Goal: Task Accomplishment & Management: Use online tool/utility

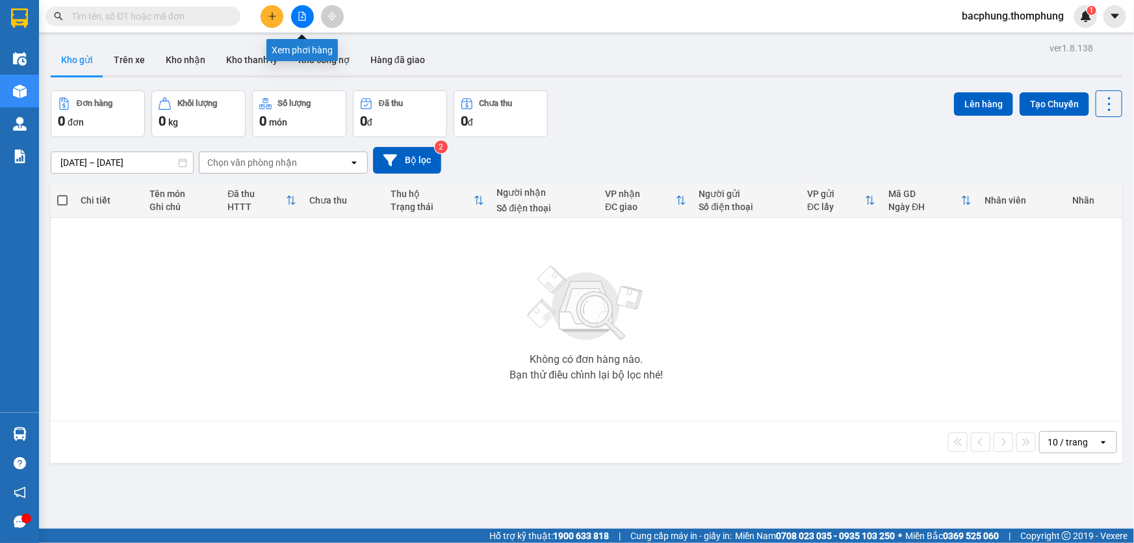
click at [301, 16] on icon "file-add" at bounding box center [302, 16] width 9 height 9
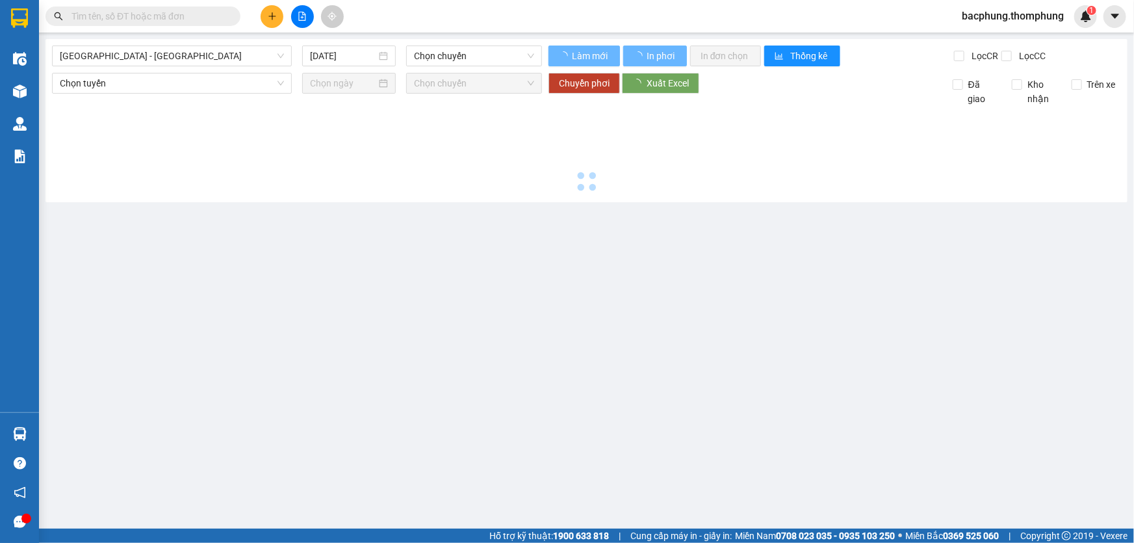
click at [301, 16] on icon "file-add" at bounding box center [302, 16] width 9 height 9
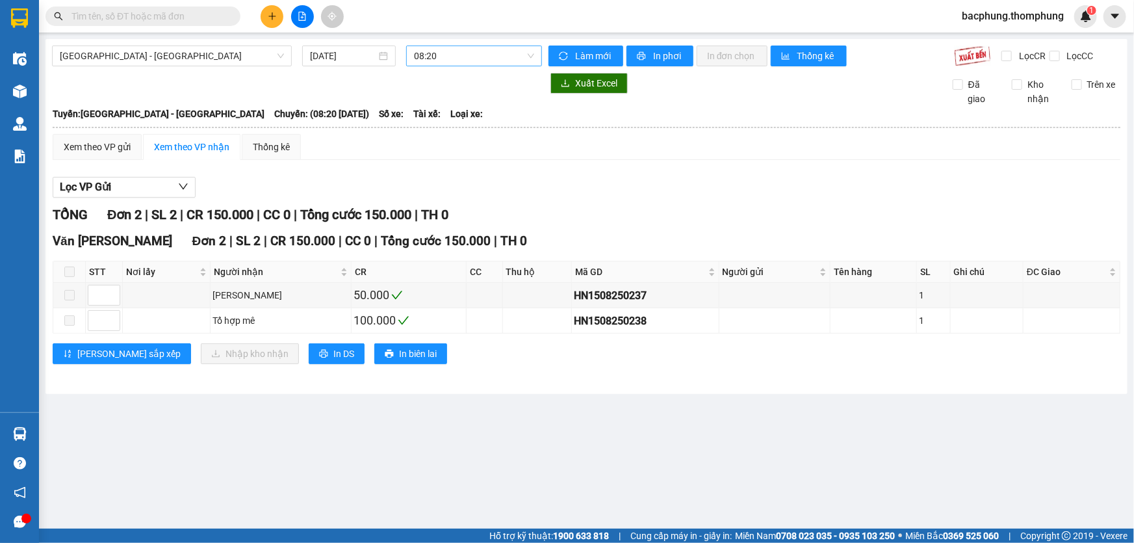
click at [457, 55] on span "08:20" at bounding box center [474, 55] width 120 height 19
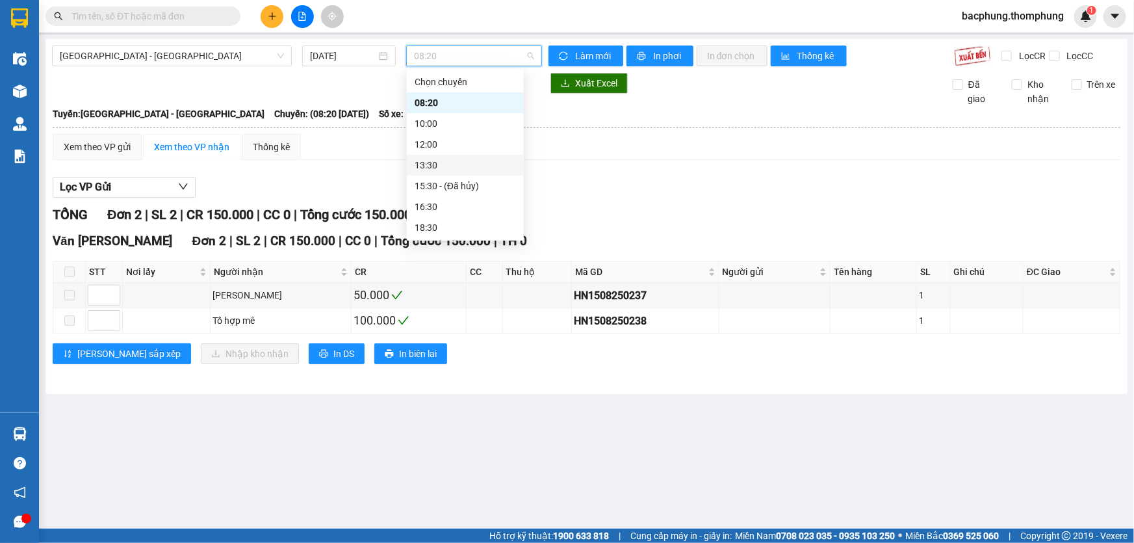
click at [435, 164] on div "13:30" at bounding box center [465, 165] width 101 height 14
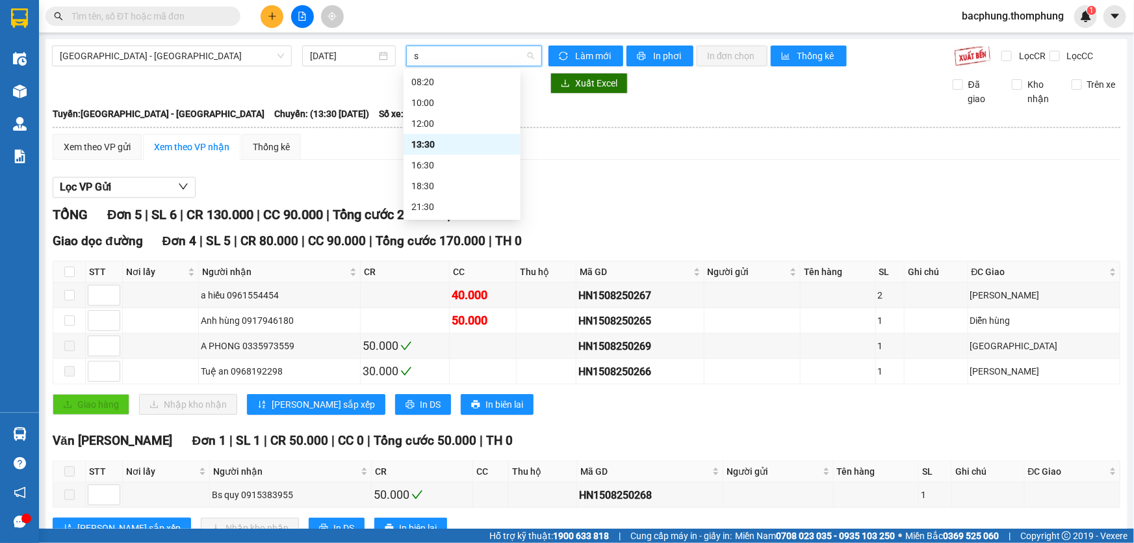
type input "s"
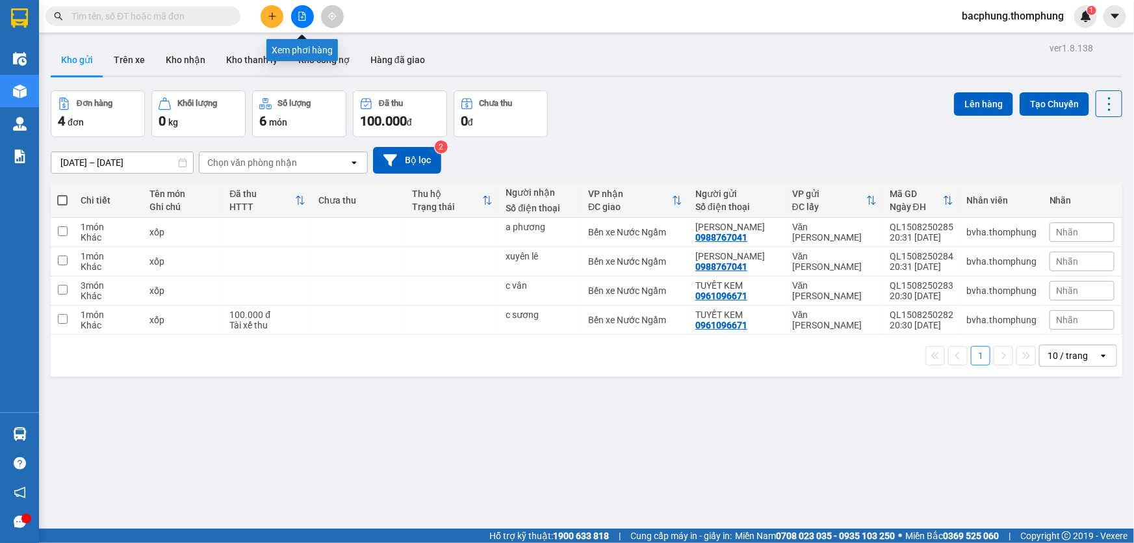
click at [307, 19] on button at bounding box center [302, 16] width 23 height 23
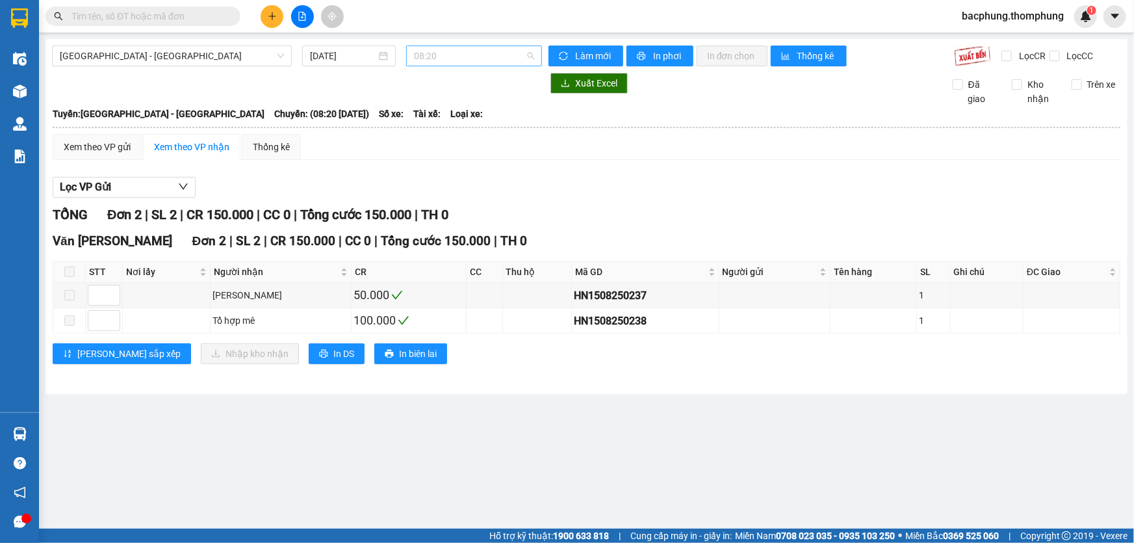
click at [457, 56] on span "08:20" at bounding box center [474, 55] width 120 height 19
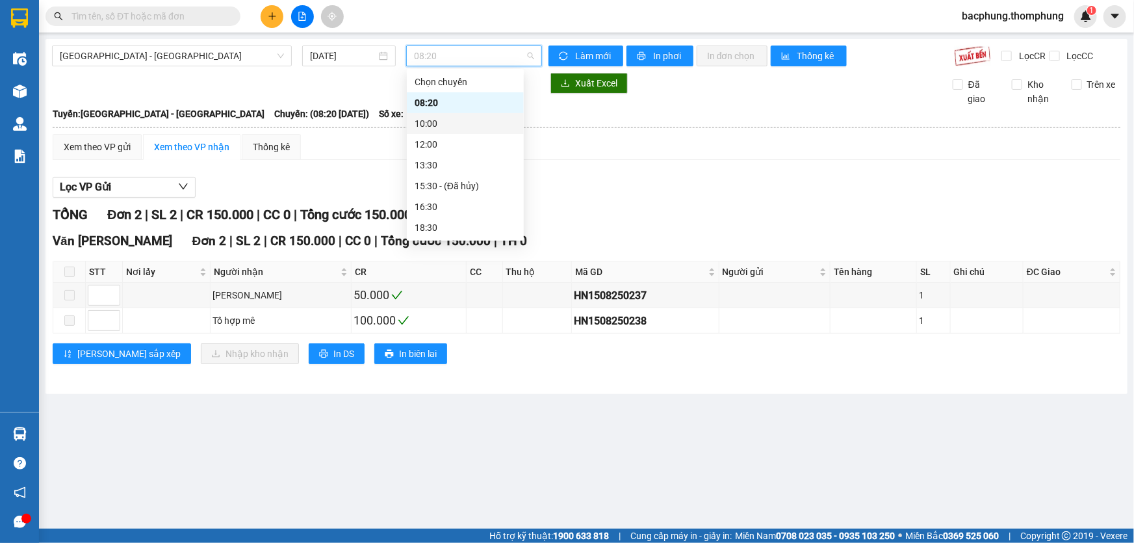
click at [443, 122] on div "10:00" at bounding box center [465, 123] width 101 height 14
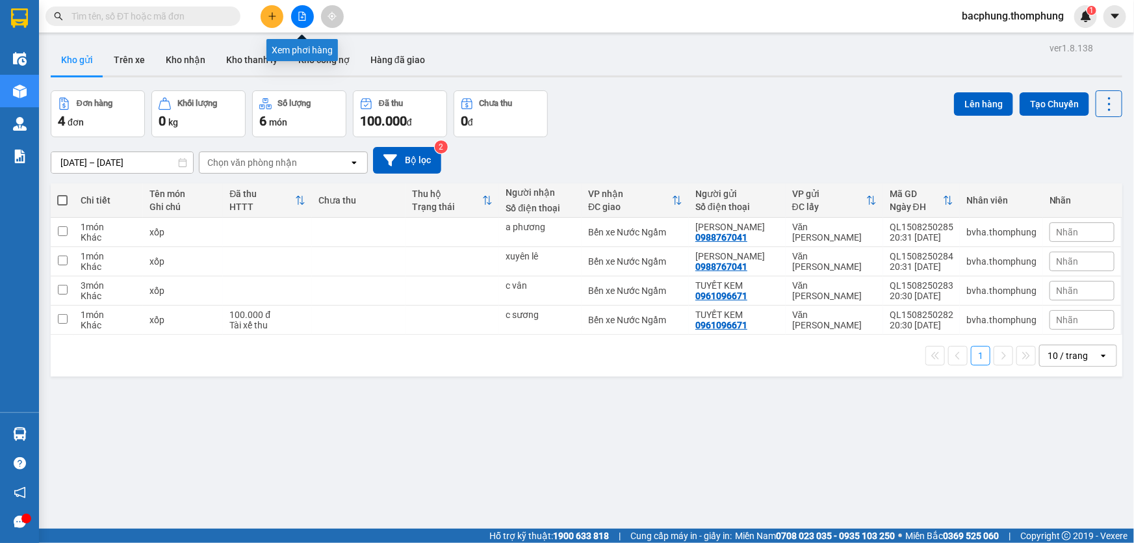
click at [299, 19] on icon "file-add" at bounding box center [302, 16] width 9 height 9
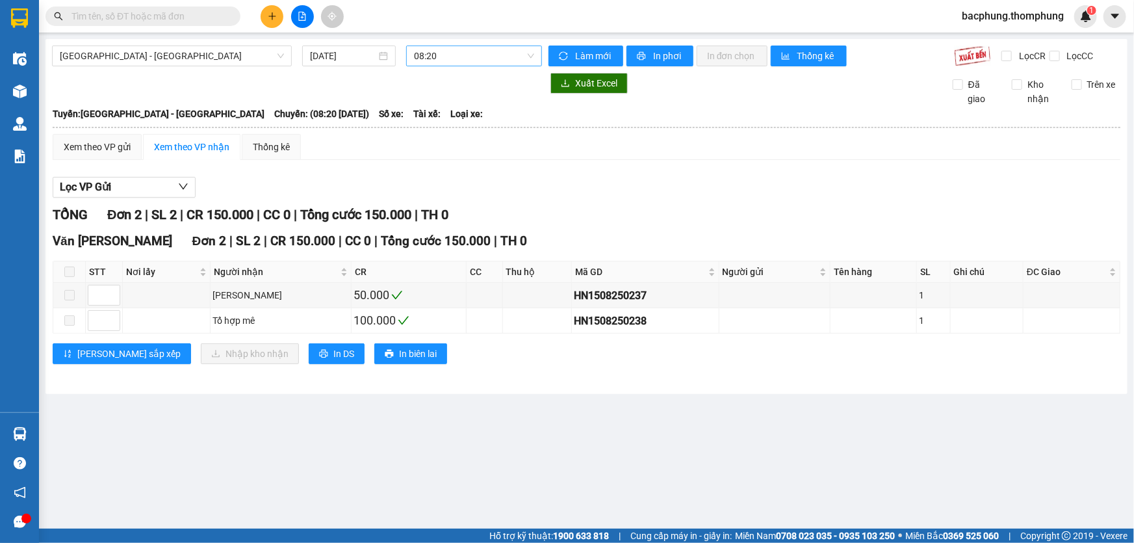
click at [415, 57] on span "08:20" at bounding box center [474, 55] width 120 height 19
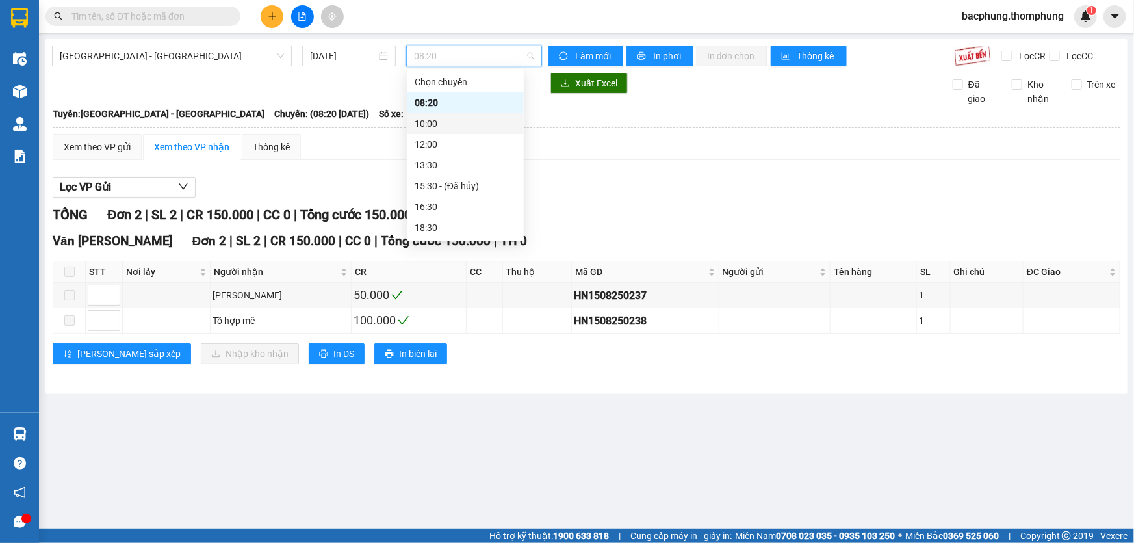
click at [445, 122] on div "10:00" at bounding box center [465, 123] width 101 height 14
